Goal: Task Accomplishment & Management: Complete application form

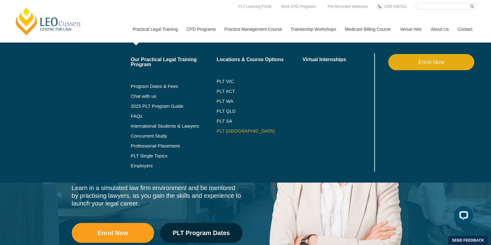
click at [226, 130] on link "PLT [GEOGRAPHIC_DATA]" at bounding box center [259, 131] width 86 height 5
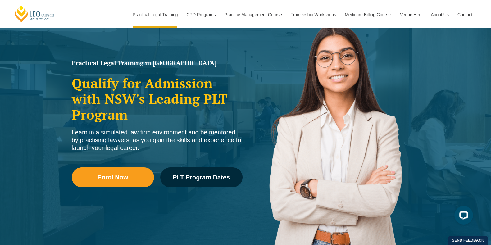
scroll to position [55, 0]
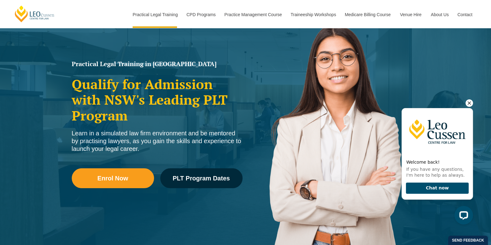
click at [468, 102] on icon "Hide greeting" at bounding box center [469, 102] width 7 height 7
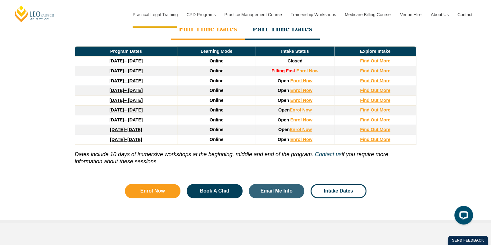
scroll to position [880, 0]
